Goal: Information Seeking & Learning: Learn about a topic

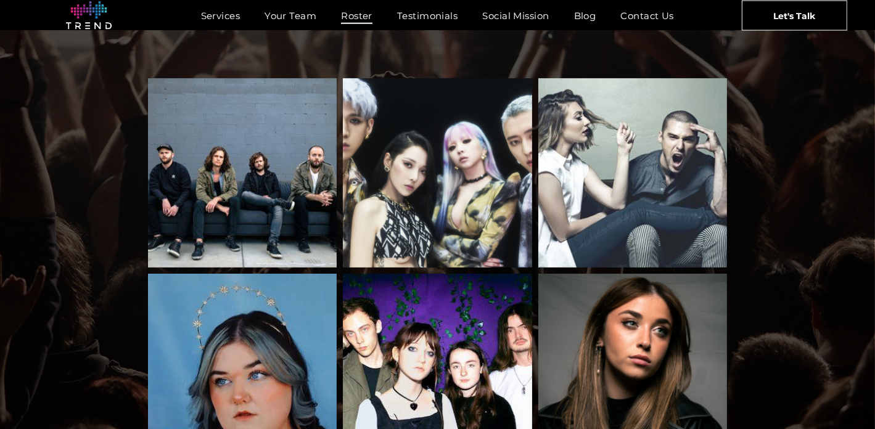
scroll to position [45, 0]
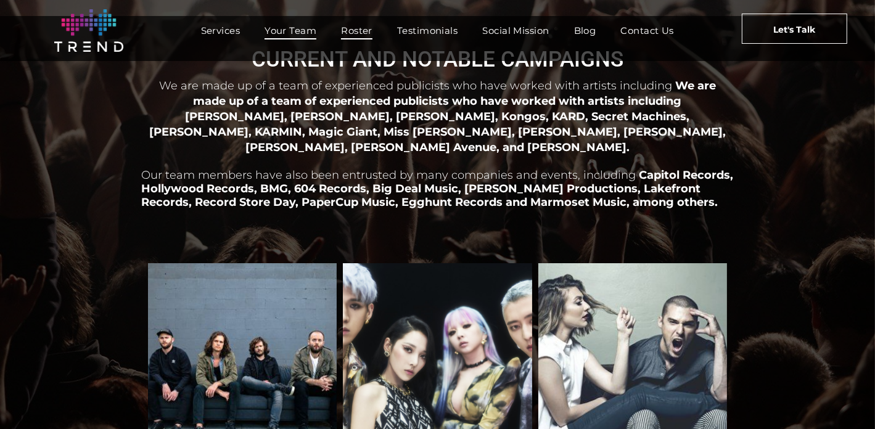
click at [280, 29] on span "Your Team" at bounding box center [291, 31] width 52 height 18
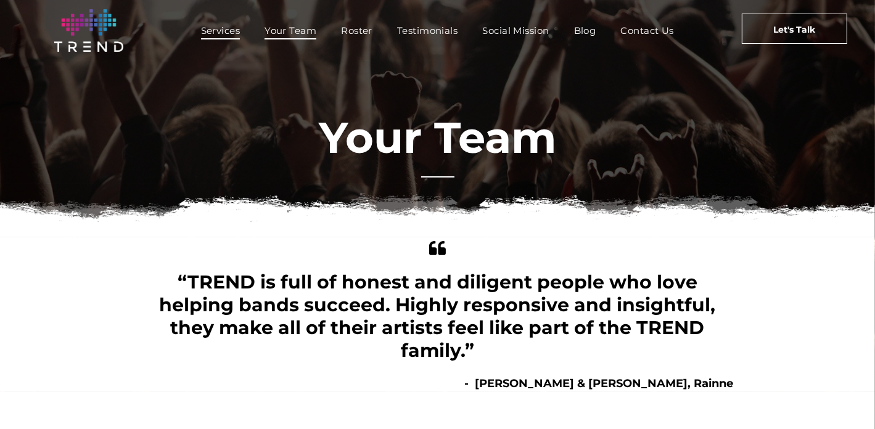
click at [207, 27] on span "Services" at bounding box center [220, 31] width 39 height 18
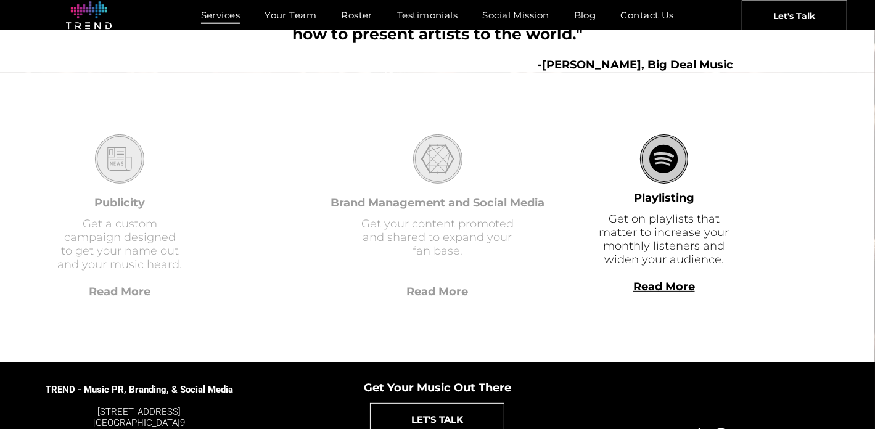
scroll to position [370, 0]
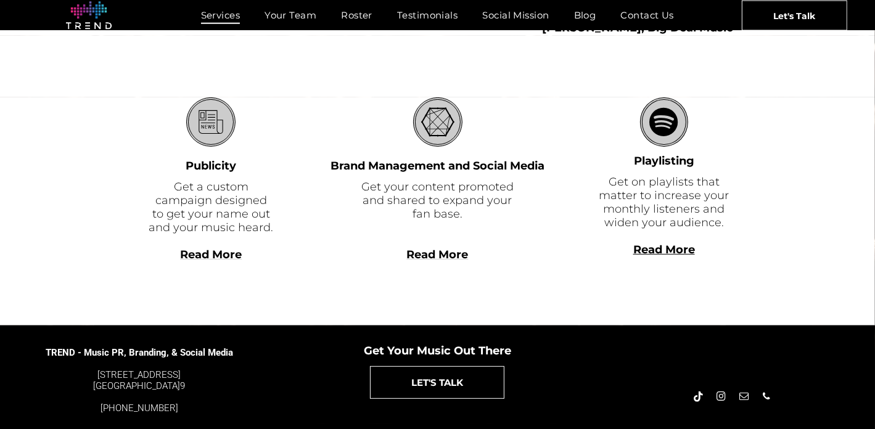
click at [239, 259] on span "Read More" at bounding box center [211, 255] width 62 height 14
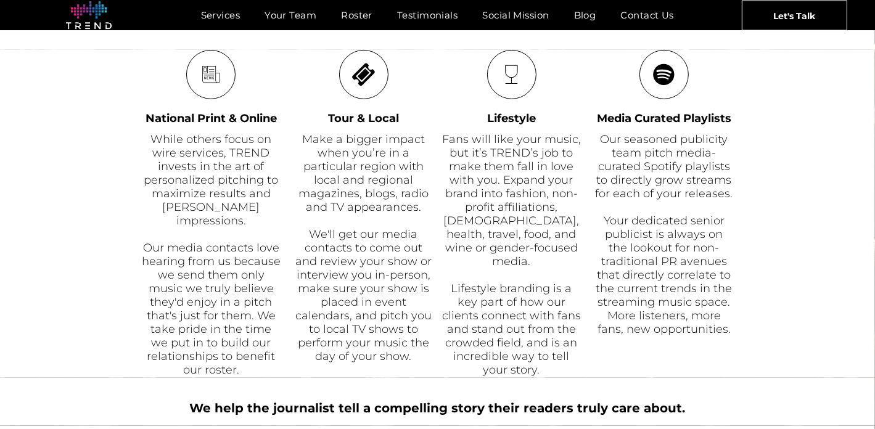
scroll to position [493, 0]
